Goal: Information Seeking & Learning: Learn about a topic

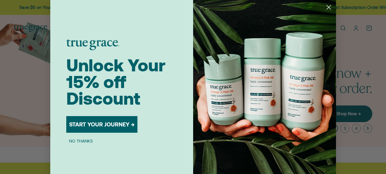
click at [79, 139] on button "NO THANKS" at bounding box center [80, 140] width 29 height 7
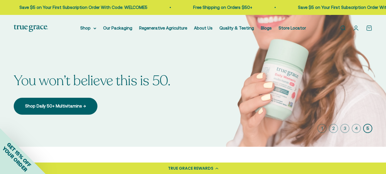
click at [343, 106] on img at bounding box center [193, 81] width 386 height 132
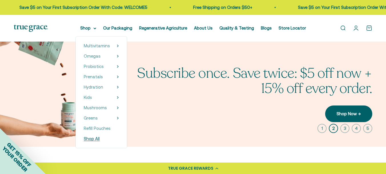
click at [93, 138] on span "Shop All" at bounding box center [92, 138] width 16 height 5
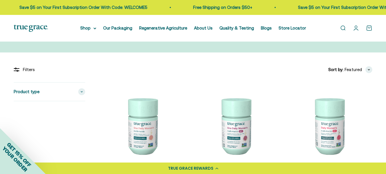
scroll to position [38, 0]
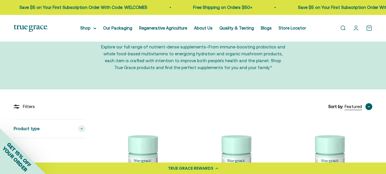
click at [349, 105] on span "Featured" at bounding box center [353, 106] width 17 height 7
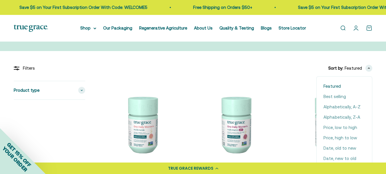
scroll to position [114, 0]
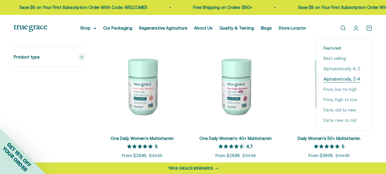
click at [337, 78] on span "Alphabetically, Z-A" at bounding box center [342, 78] width 37 height 7
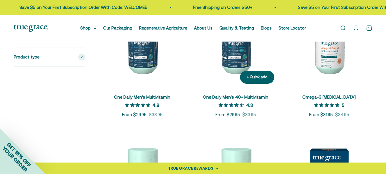
scroll to position [643, 0]
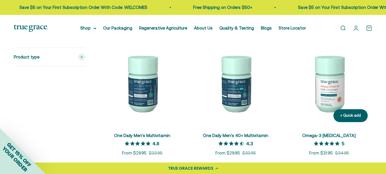
click at [332, 83] on img at bounding box center [329, 83] width 87 height 87
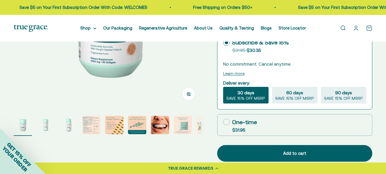
scroll to position [152, 0]
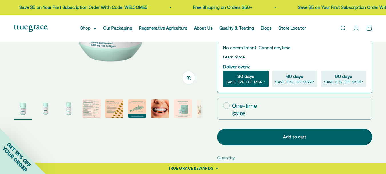
click at [88, 106] on img "Go to item 4" at bounding box center [91, 108] width 18 height 18
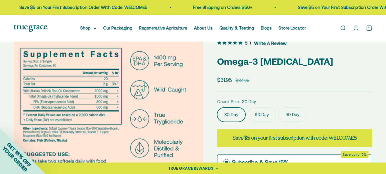
scroll to position [0, 0]
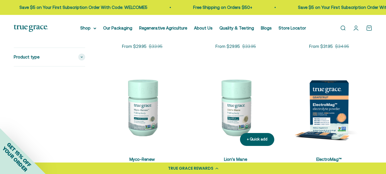
scroll to position [796, 0]
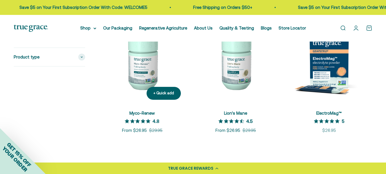
click at [137, 55] on img at bounding box center [142, 60] width 87 height 87
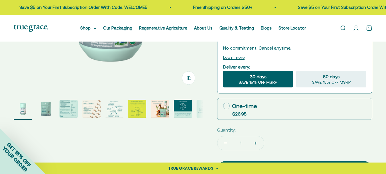
scroll to position [152, 0]
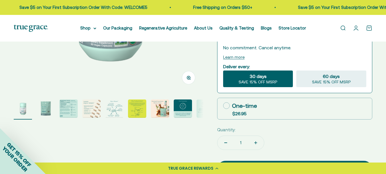
click at [69, 108] on img "Go to item 3" at bounding box center [68, 108] width 18 height 18
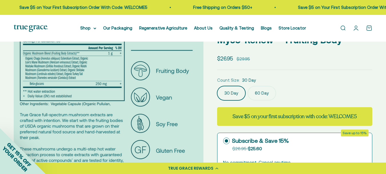
scroll to position [0, 0]
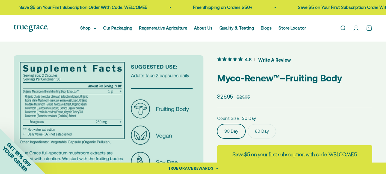
click at [98, 113] on img at bounding box center [109, 150] width 190 height 190
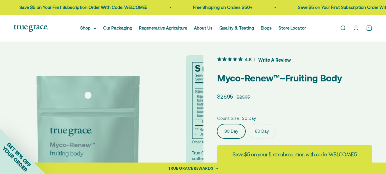
scroll to position [0, 193]
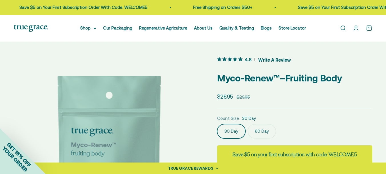
click at [181, 110] on img at bounding box center [109, 150] width 190 height 190
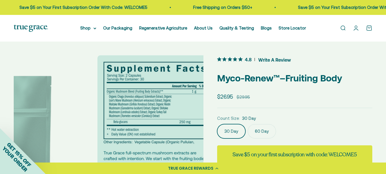
scroll to position [0, 387]
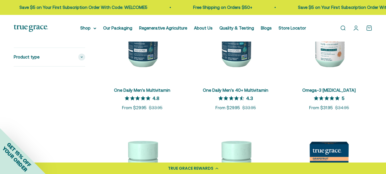
scroll to position [605, 0]
